Goal: Communication & Community: Answer question/provide support

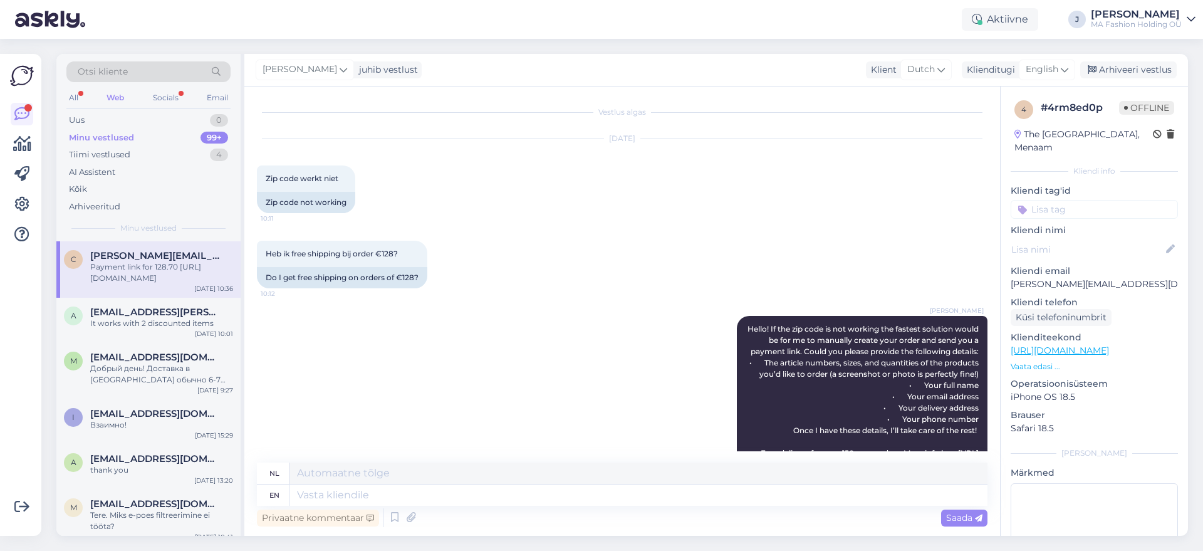
scroll to position [1146, 0]
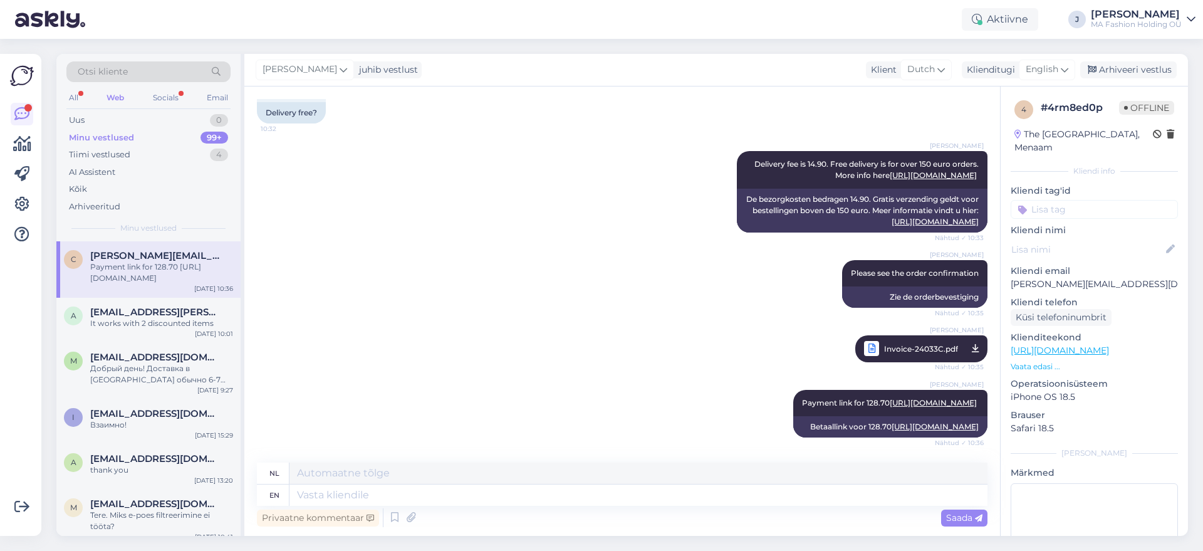
click at [184, 100] on div "All Web Socials Email" at bounding box center [148, 99] width 164 height 19
click at [172, 97] on div "Socials" at bounding box center [165, 98] width 31 height 16
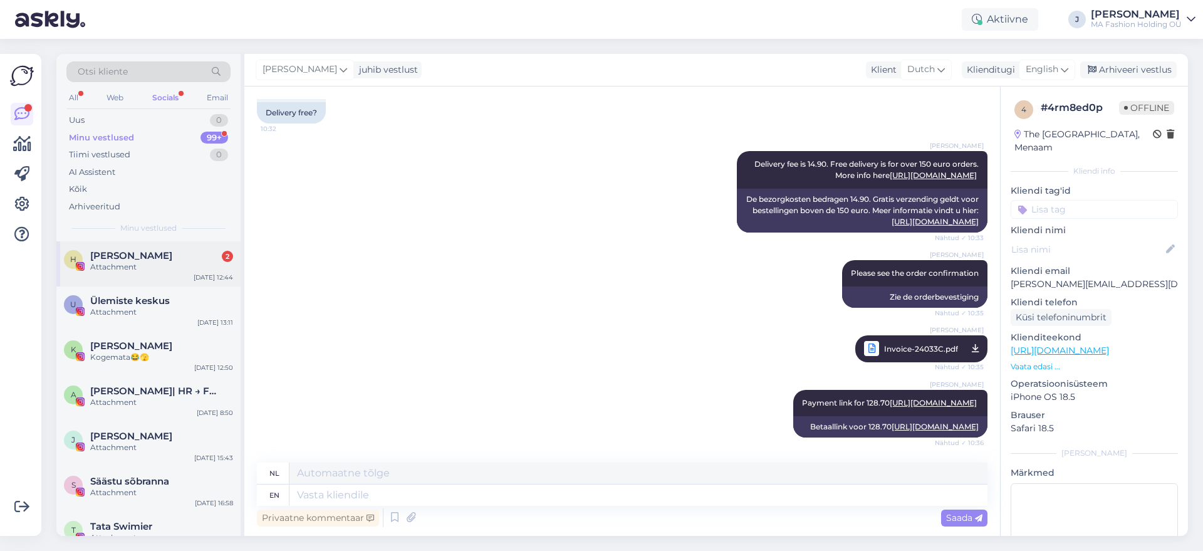
click at [201, 254] on div "Helge 2" at bounding box center [161, 255] width 143 height 11
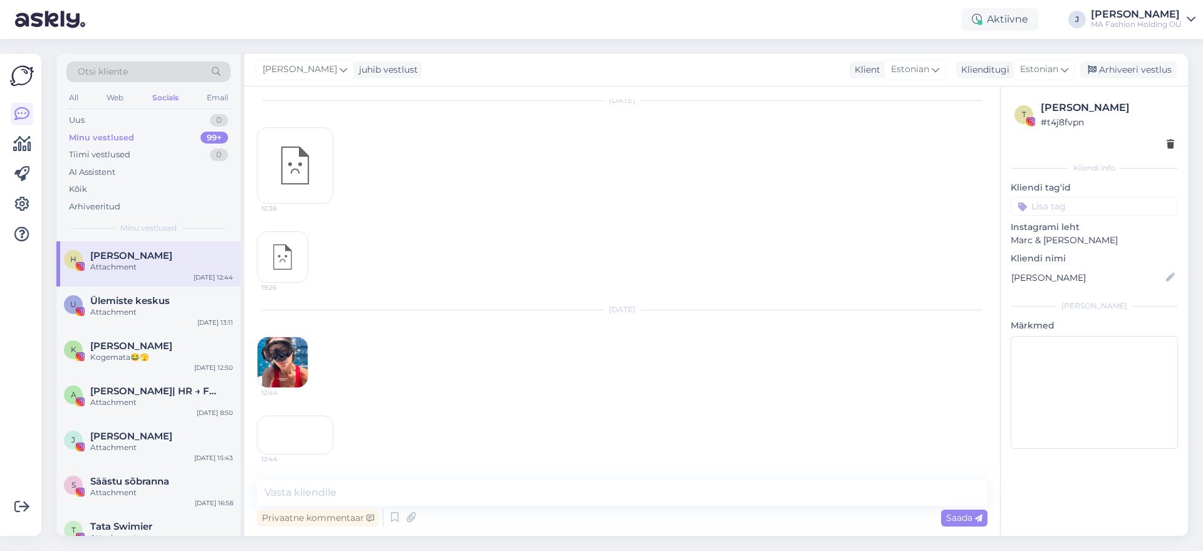
scroll to position [1652, 0]
click at [67, 101] on div "All" at bounding box center [73, 98] width 14 height 16
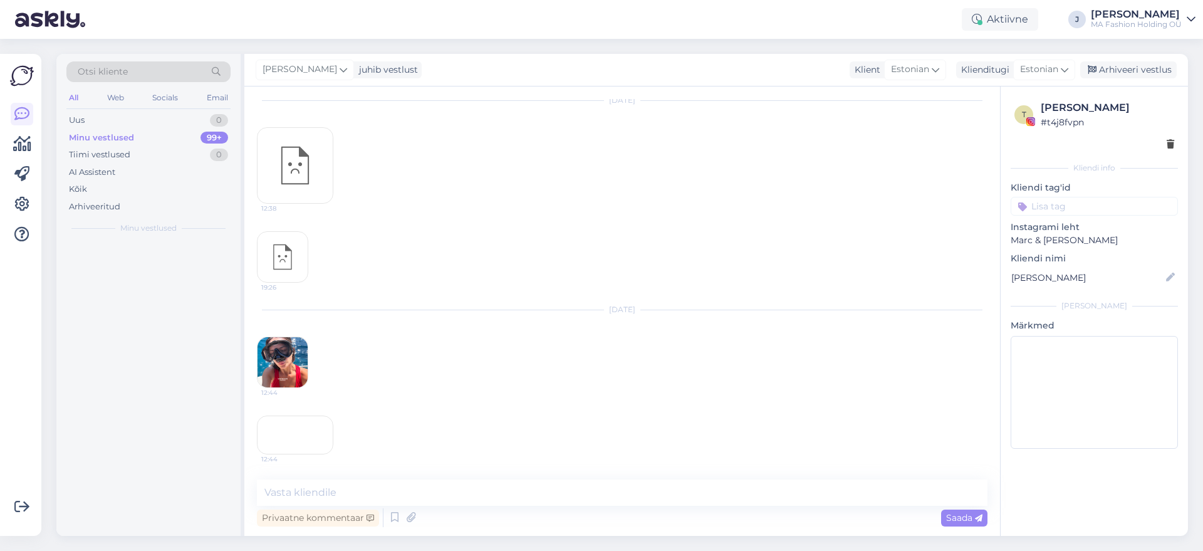
click at [75, 93] on div "All" at bounding box center [73, 98] width 14 height 16
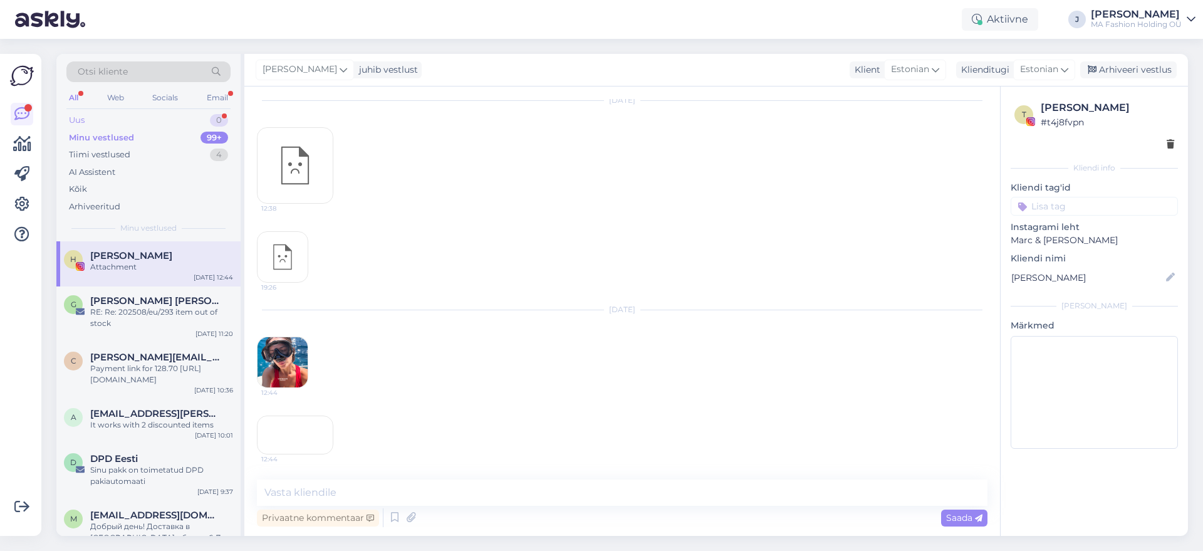
click at [219, 116] on div "0" at bounding box center [219, 120] width 18 height 13
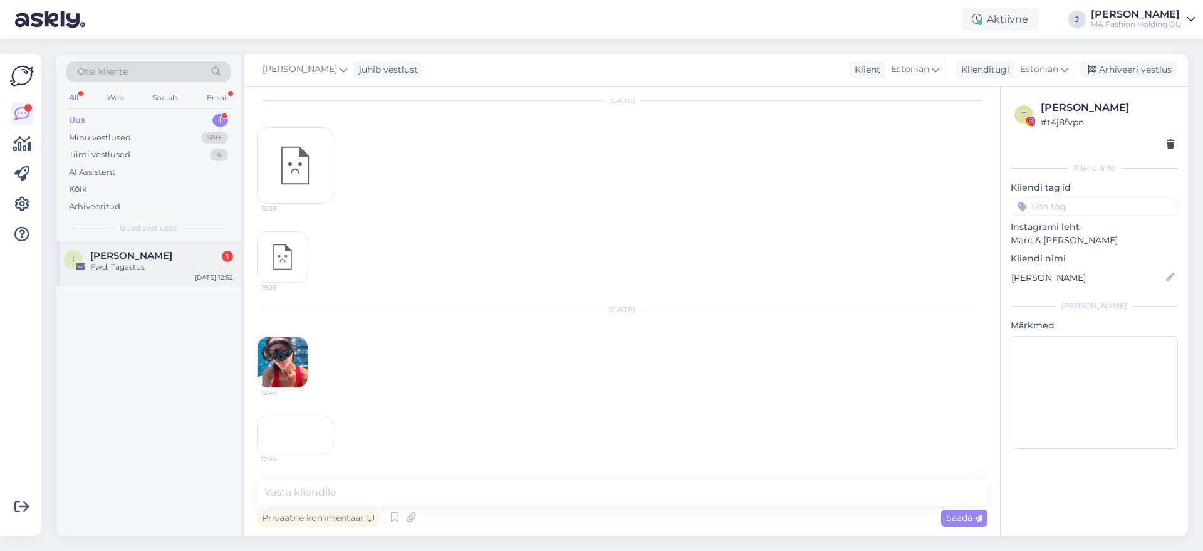
click at [191, 253] on div "[PERSON_NAME] Yprus 1" at bounding box center [161, 255] width 143 height 11
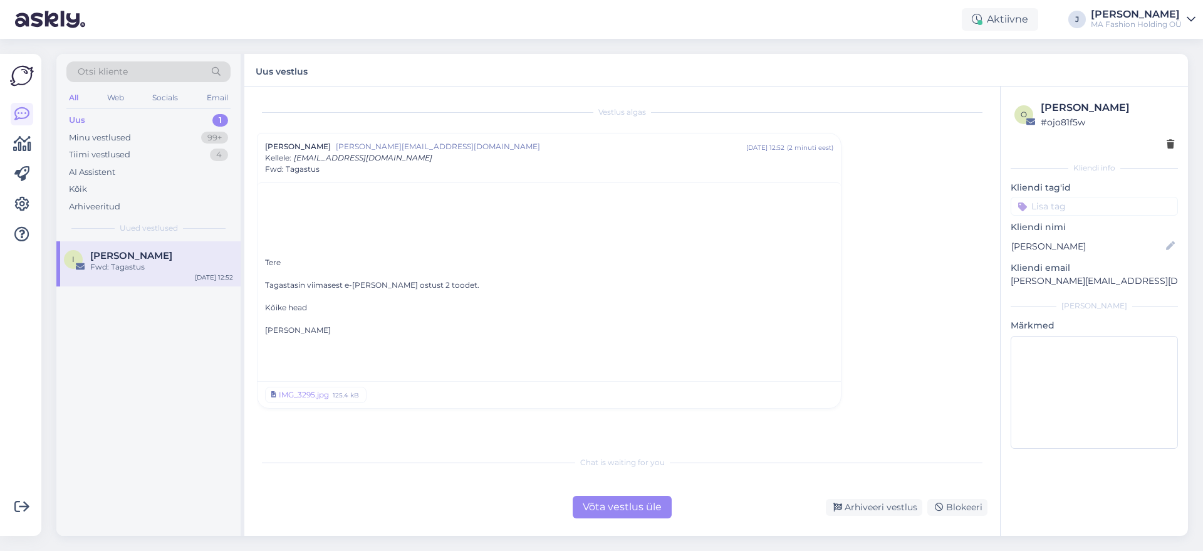
click at [593, 508] on div "Võta vestlus üle" at bounding box center [622, 507] width 99 height 23
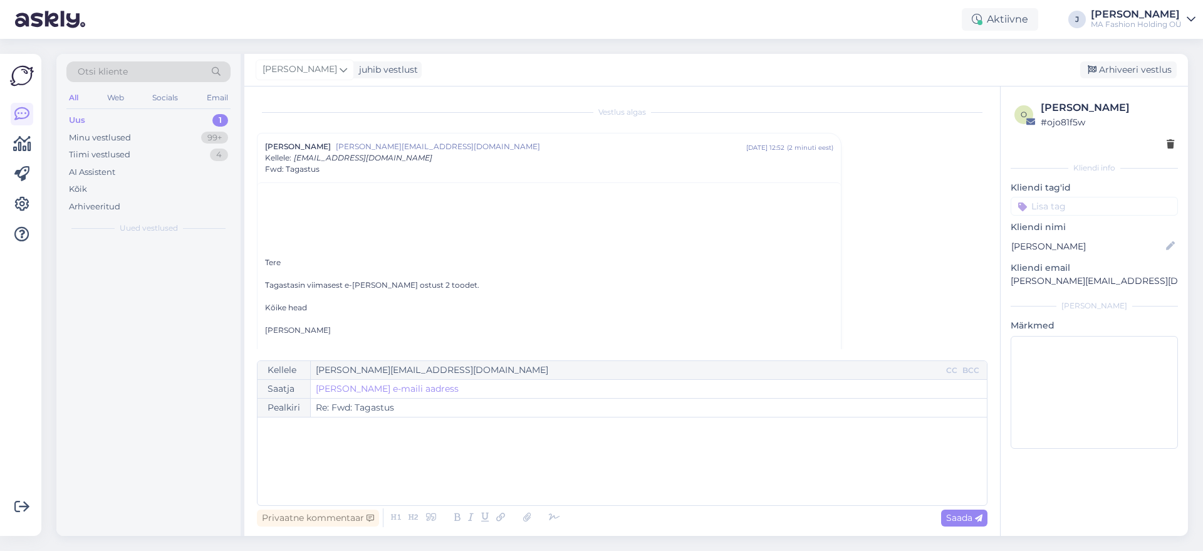
scroll to position [34, 0]
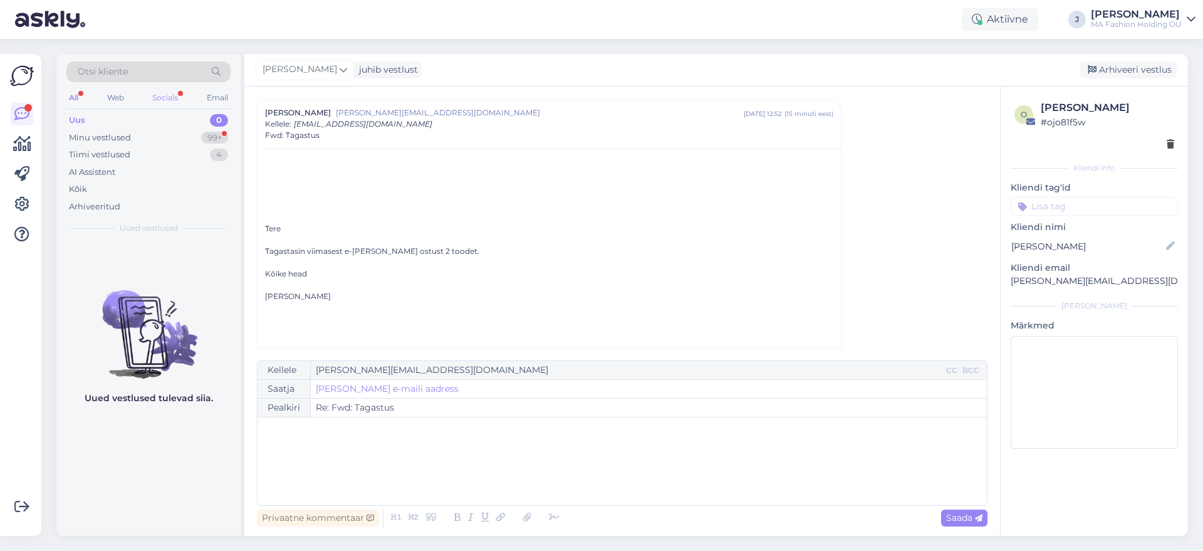
click at [150, 98] on div "All Web Socials Email" at bounding box center [148, 99] width 164 height 19
click at [156, 102] on div "Socials" at bounding box center [165, 98] width 31 height 16
click at [147, 136] on div "Minu vestlused 99+" at bounding box center [148, 138] width 164 height 18
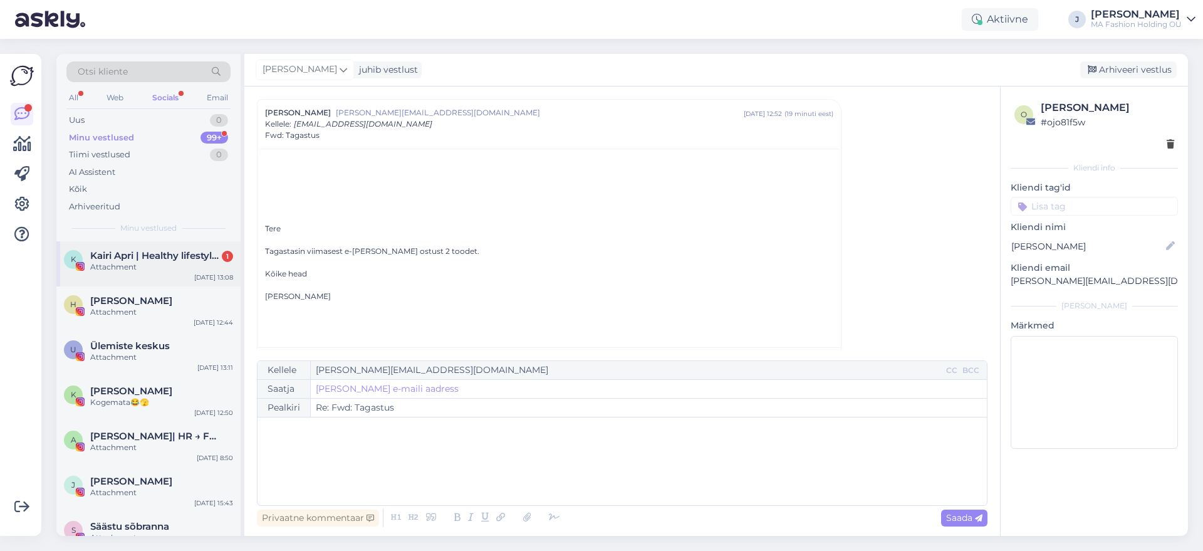
click at [144, 269] on div "Attachment" at bounding box center [161, 266] width 143 height 11
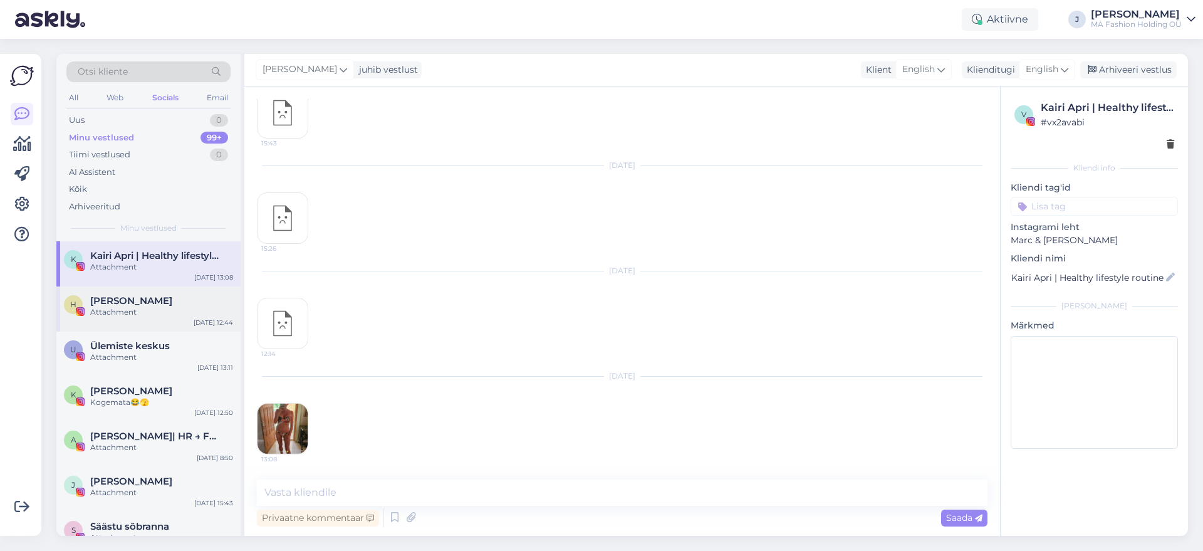
click at [179, 322] on div "[PERSON_NAME] Attachment [DATE] 12:44" at bounding box center [148, 308] width 184 height 45
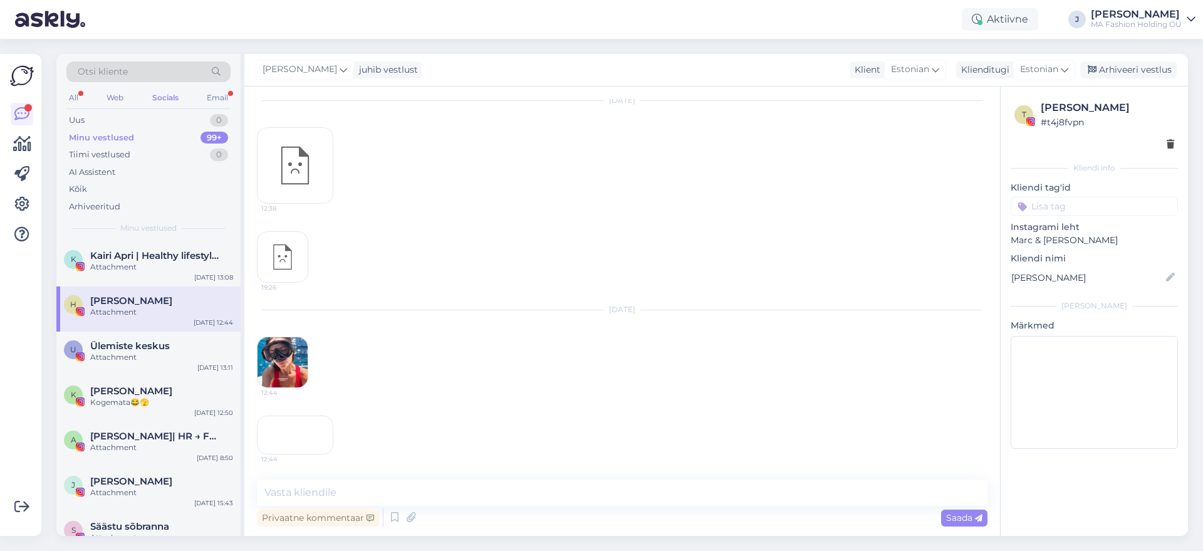
scroll to position [1652, 0]
click at [225, 90] on div "Email" at bounding box center [217, 98] width 26 height 16
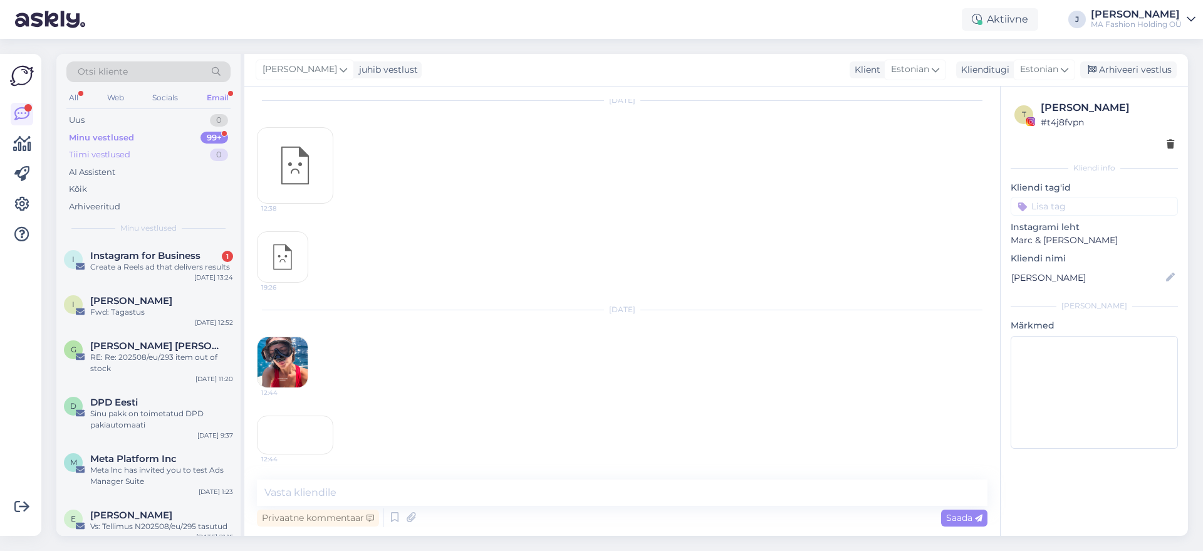
click at [178, 146] on div "Tiimi vestlused 0" at bounding box center [148, 155] width 164 height 18
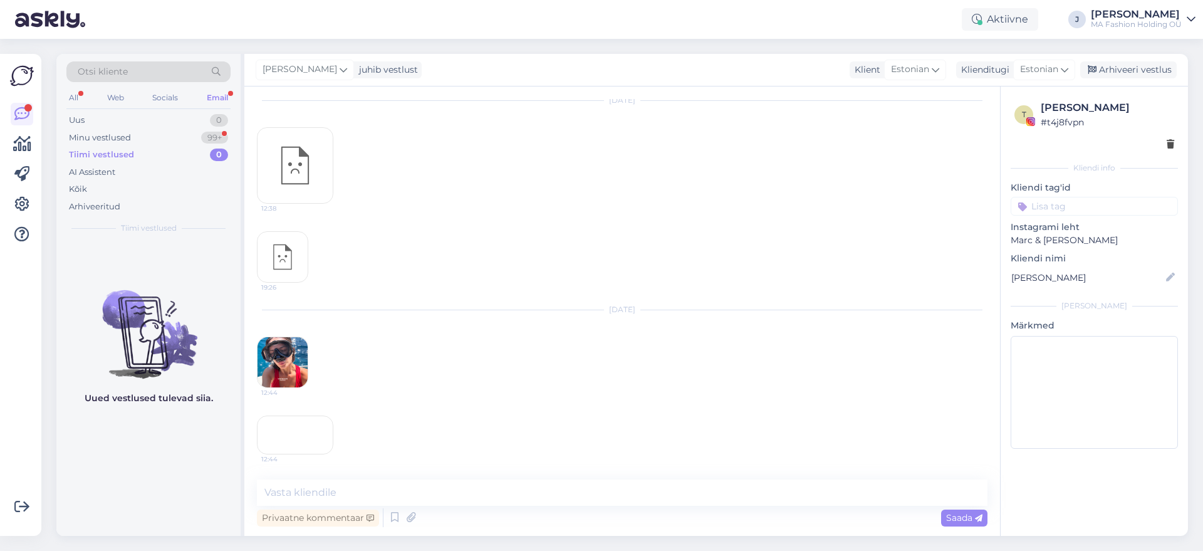
click at [179, 252] on div "Uued vestlused tulevad siia." at bounding box center [148, 388] width 184 height 295
click at [165, 147] on div "Tiimi vestlused 0" at bounding box center [148, 155] width 164 height 18
click at [156, 135] on div "Minu vestlused 99+" at bounding box center [148, 138] width 164 height 18
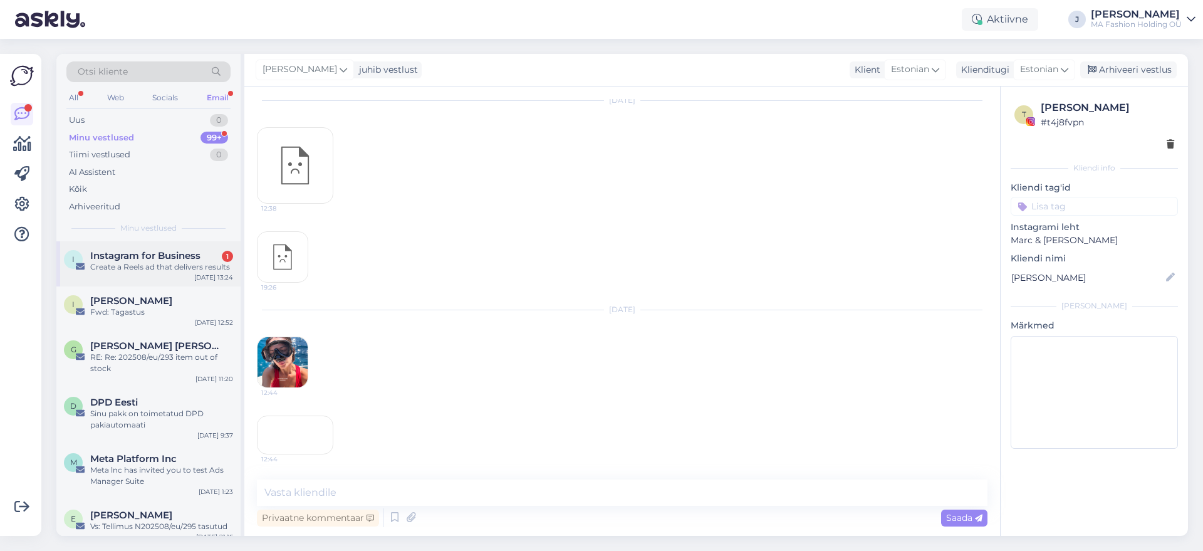
click at [184, 274] on div "I Instagram for Business 1 Create a Reels ad that delivers results [DATE] 13:24" at bounding box center [148, 263] width 184 height 45
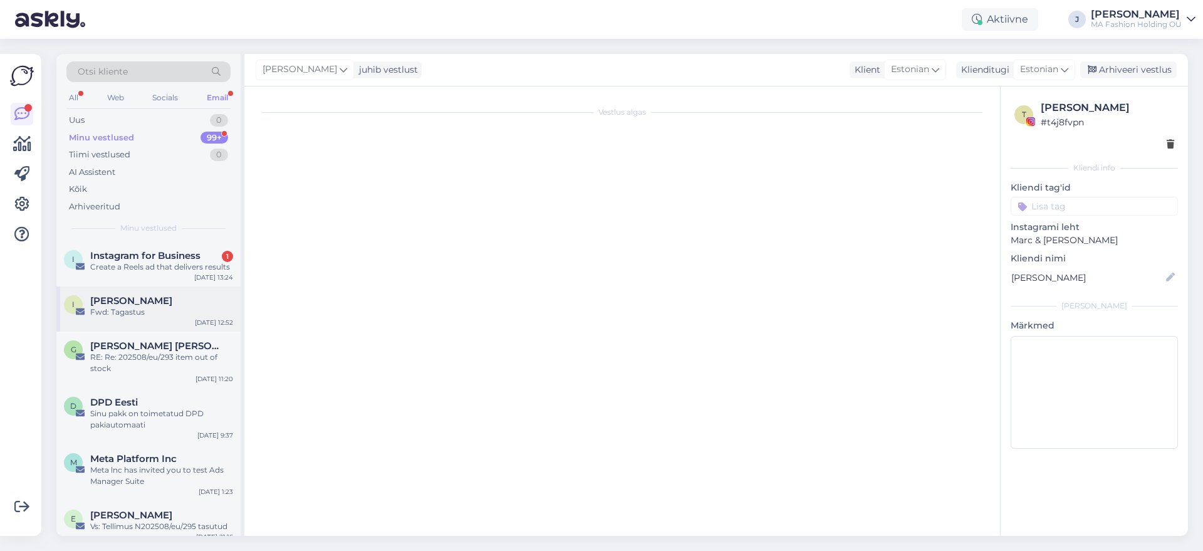
scroll to position [5210, 0]
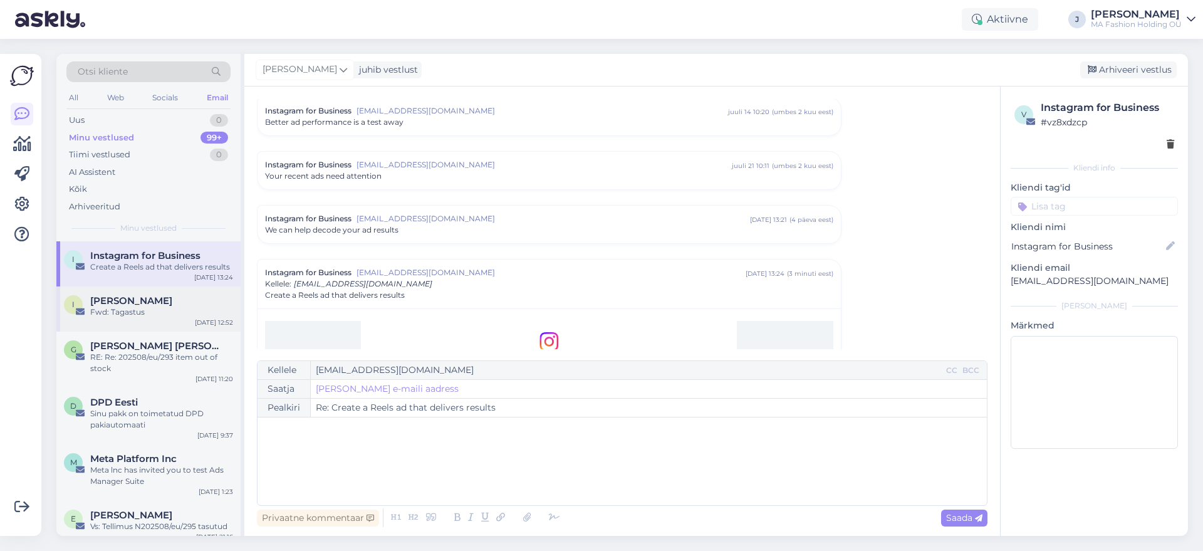
click at [189, 306] on div "Fwd: Tagastus" at bounding box center [161, 311] width 143 height 11
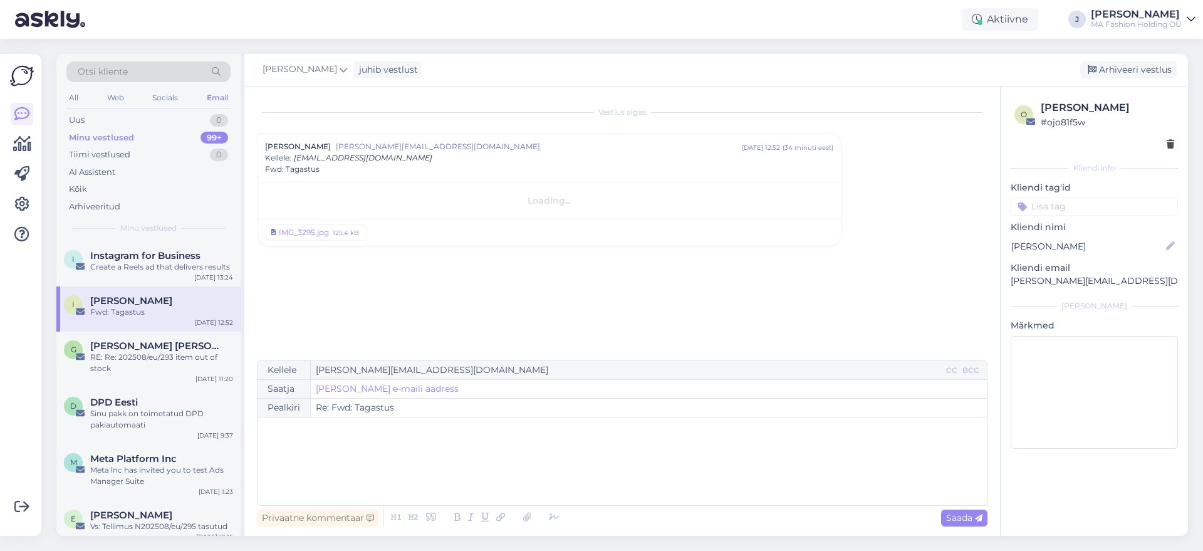
scroll to position [0, 0]
click at [174, 112] on div "Uus 0" at bounding box center [148, 121] width 164 height 18
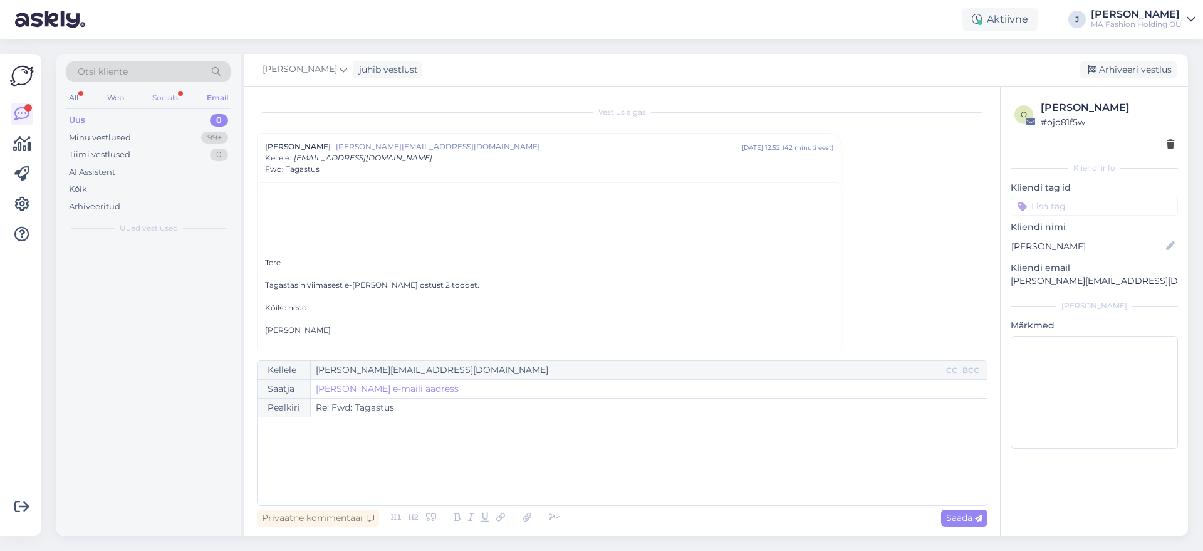
click at [166, 92] on div "Socials" at bounding box center [165, 98] width 31 height 16
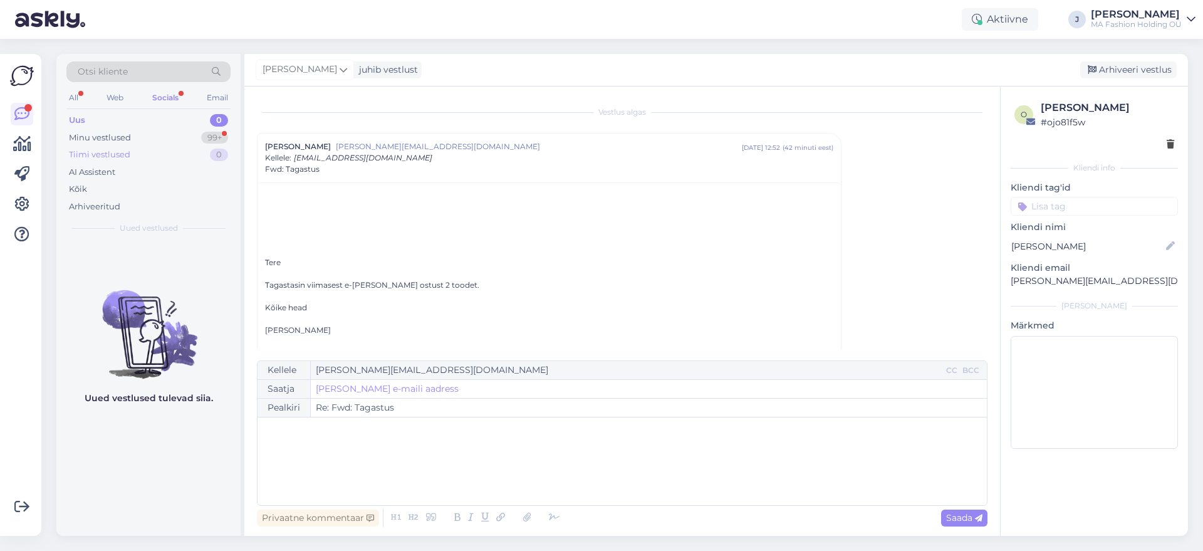
click at [171, 153] on div "Tiimi vestlused 0" at bounding box center [148, 155] width 164 height 18
click at [185, 127] on div "Uus 0 Minu vestlused 99+ Tiimi vestlused 0 AI Assistent Kõik Arhiveeritud" at bounding box center [148, 163] width 164 height 103
drag, startPoint x: 184, startPoint y: 171, endPoint x: 180, endPoint y: 165, distance: 7.6
click at [184, 172] on div "AI Assistent" at bounding box center [148, 173] width 164 height 18
drag, startPoint x: 177, startPoint y: 89, endPoint x: 174, endPoint y: 108, distance: 19.1
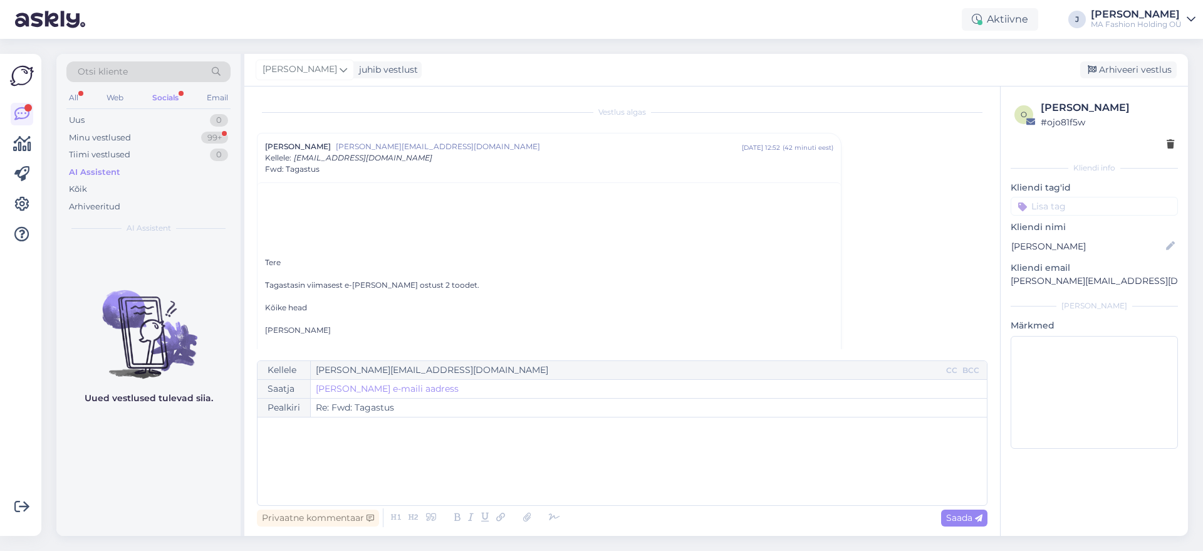
click at [177, 88] on div "Otsi kliente All Web Socials Email Uus 0 Minu vestlused 99+ Tiimi vestlused 0 A…" at bounding box center [148, 147] width 184 height 187
click at [179, 130] on div "Minu vestlused 99+" at bounding box center [148, 138] width 164 height 18
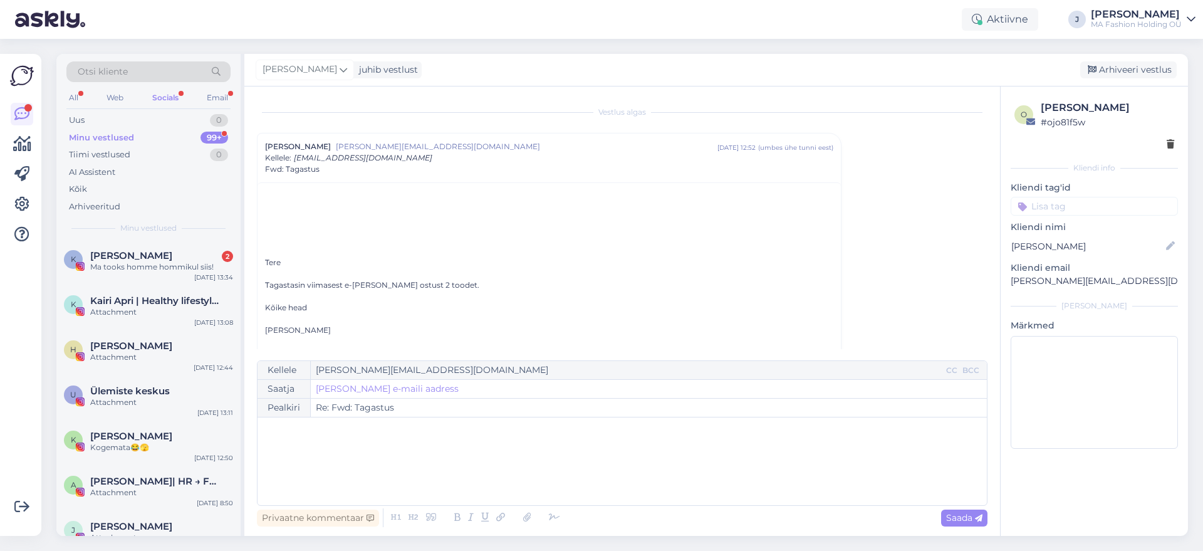
click at [173, 103] on div "Socials" at bounding box center [165, 98] width 31 height 16
click at [180, 244] on div "K Kevad Belle 2 Ma tooks homme hommikul siis! [DATE] 13:34" at bounding box center [148, 263] width 184 height 45
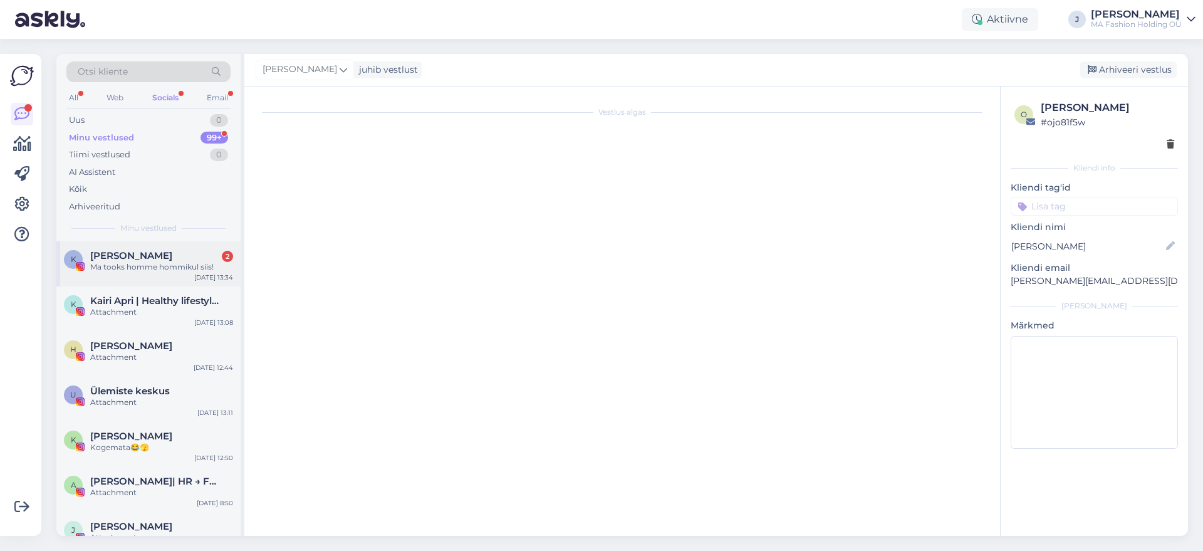
scroll to position [2860, 0]
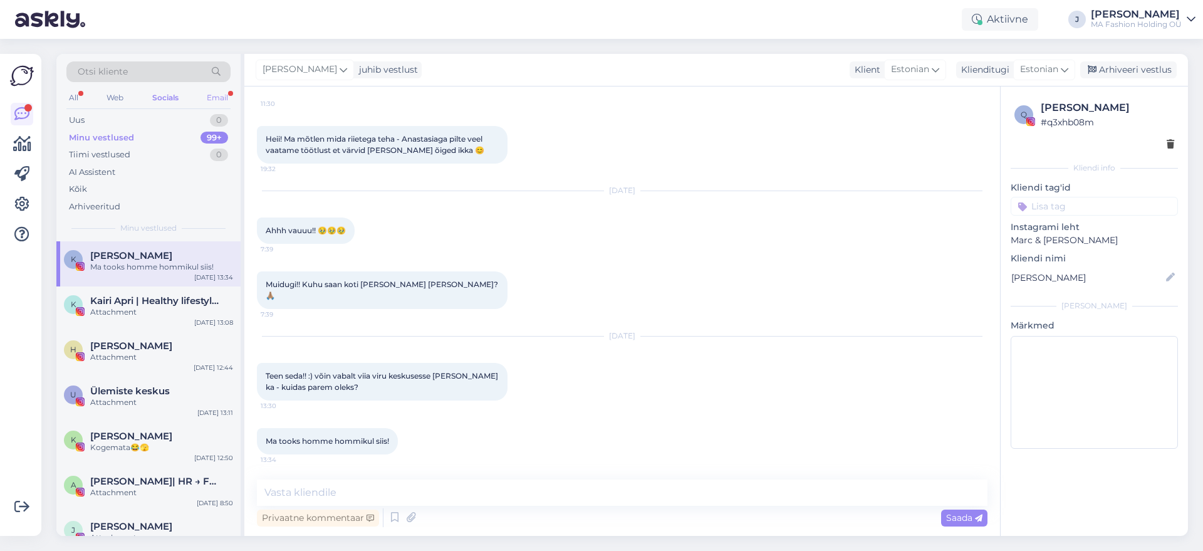
click at [206, 95] on div "Email" at bounding box center [217, 98] width 26 height 16
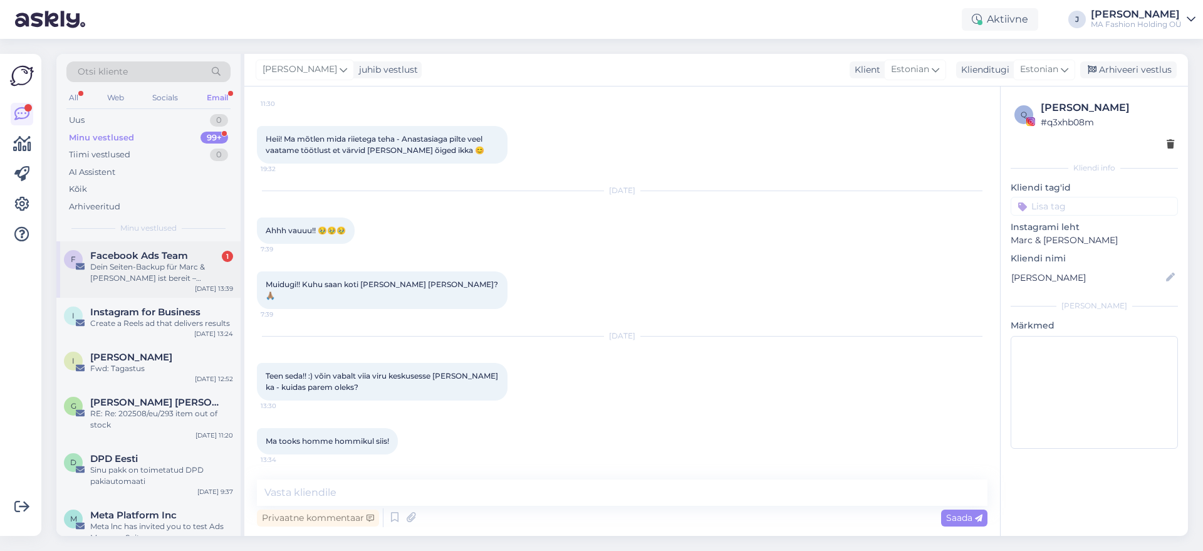
click at [196, 269] on div "Dein Seiten-Backup für Marc & [PERSON_NAME] ist bereit – Löschung geplant in 7 …" at bounding box center [161, 272] width 143 height 23
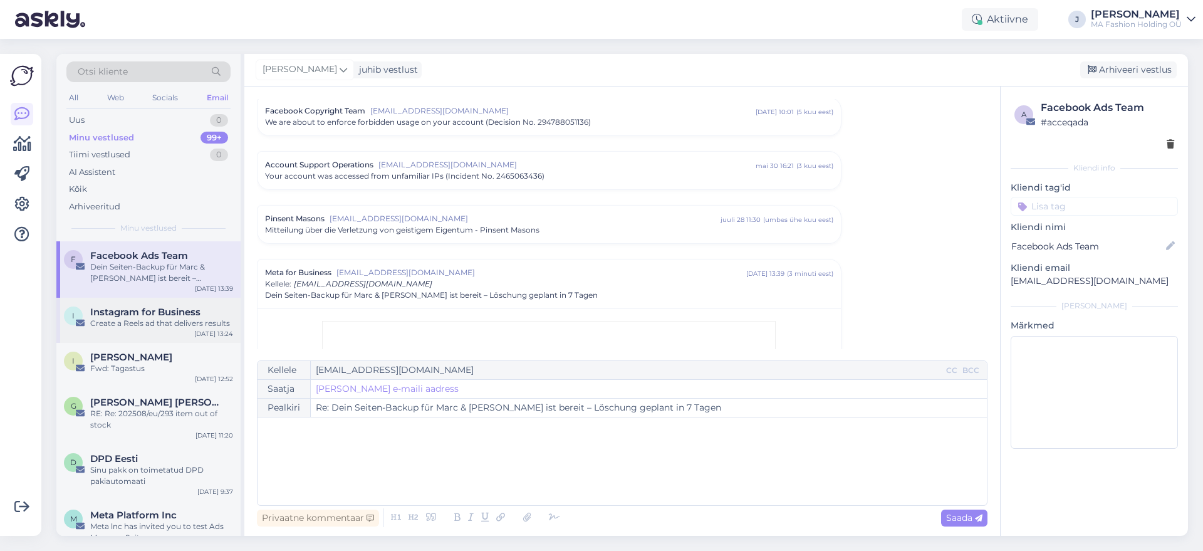
click at [197, 313] on span "Instagram for Business" at bounding box center [145, 311] width 110 height 11
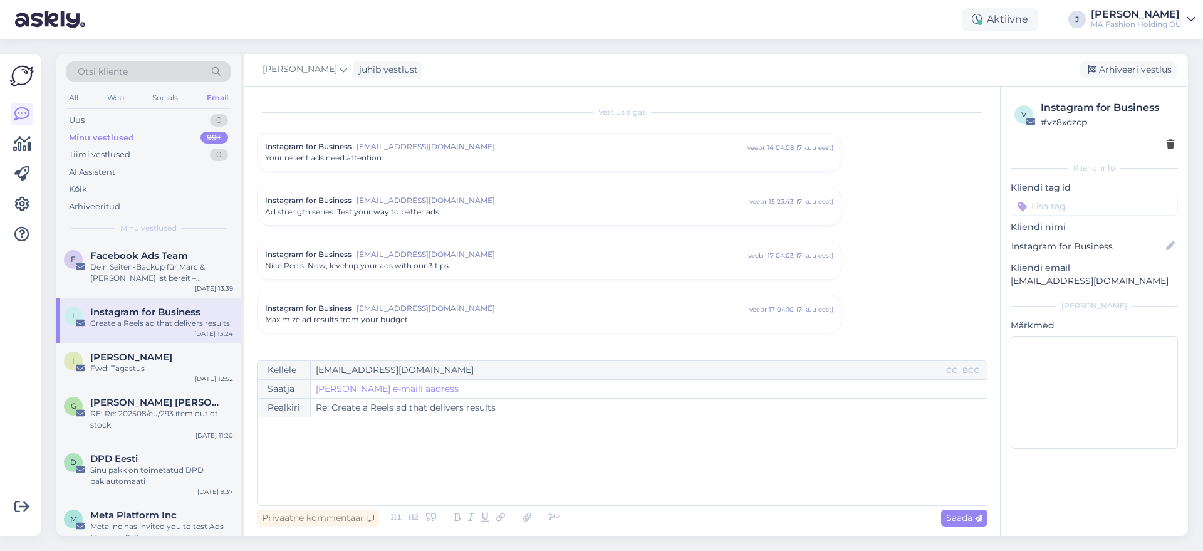
scroll to position [5210, 0]
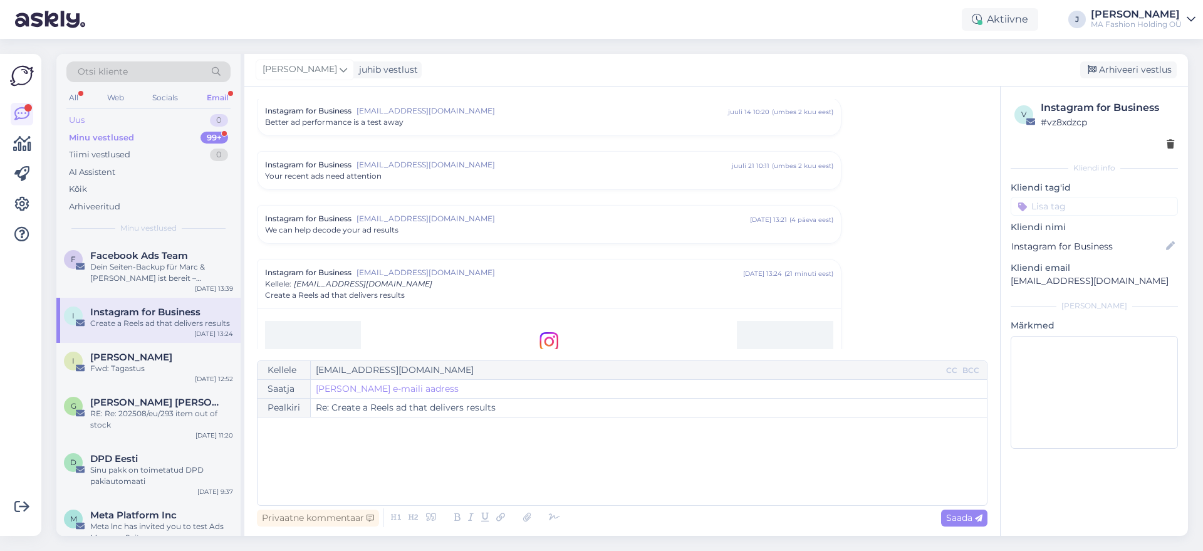
click at [199, 123] on div "Uus 0" at bounding box center [148, 121] width 164 height 18
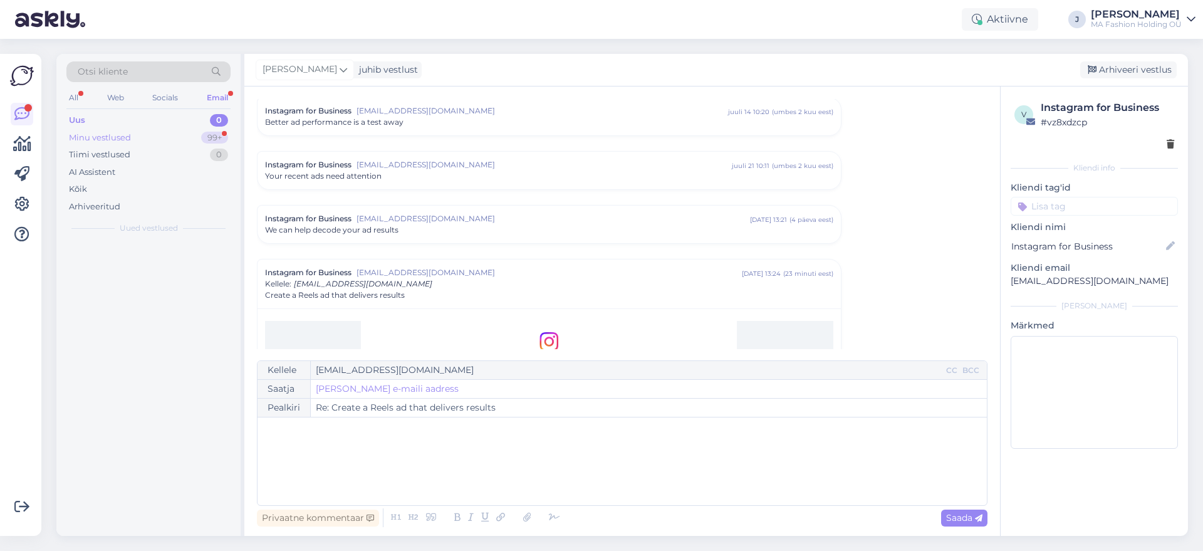
click at [184, 143] on div "Minu vestlused 99+" at bounding box center [148, 138] width 164 height 18
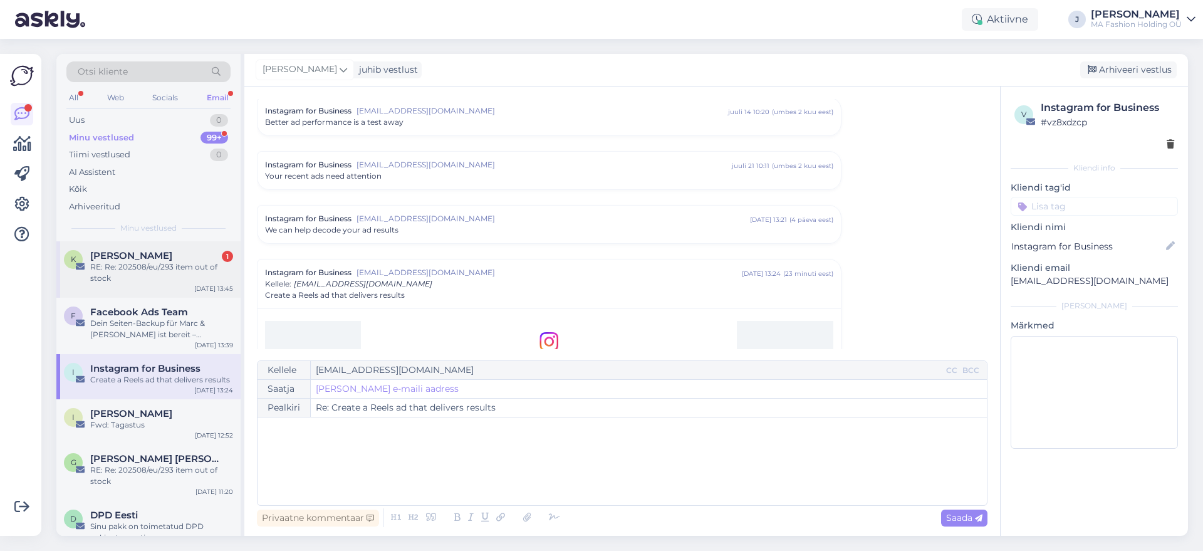
click at [174, 287] on div "K [PERSON_NAME] 1 RE: Re: 202508/eu/293 item out of stock [DATE] 13:45" at bounding box center [148, 269] width 184 height 56
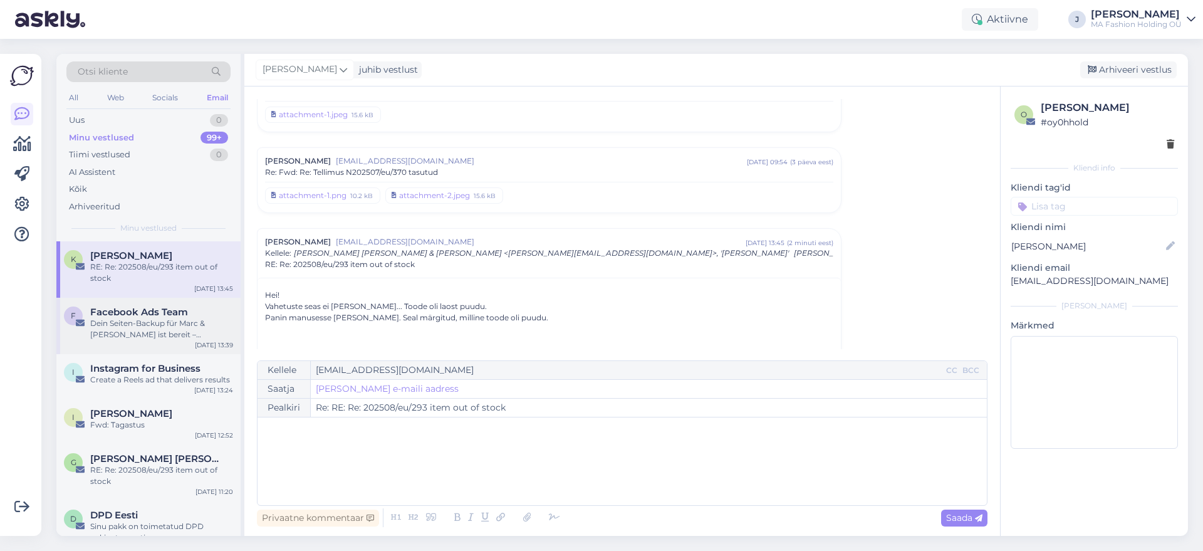
click at [194, 320] on div "Dein Seiten-Backup für Marc & [PERSON_NAME] ist bereit – Löschung geplant in 7 …" at bounding box center [161, 329] width 143 height 23
